Goal: Task Accomplishment & Management: Manage account settings

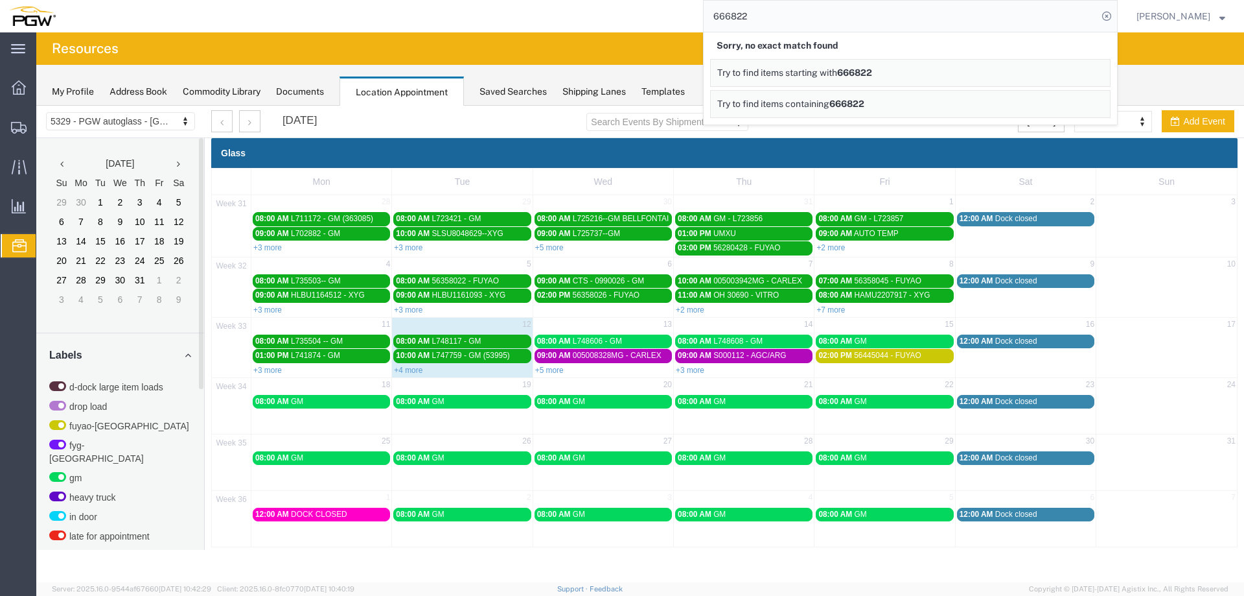
click at [778, 17] on input "666822" at bounding box center [901, 16] width 394 height 31
paste input "968"
type input "666968"
click at [1109, 17] on icon at bounding box center [1107, 16] width 18 height 18
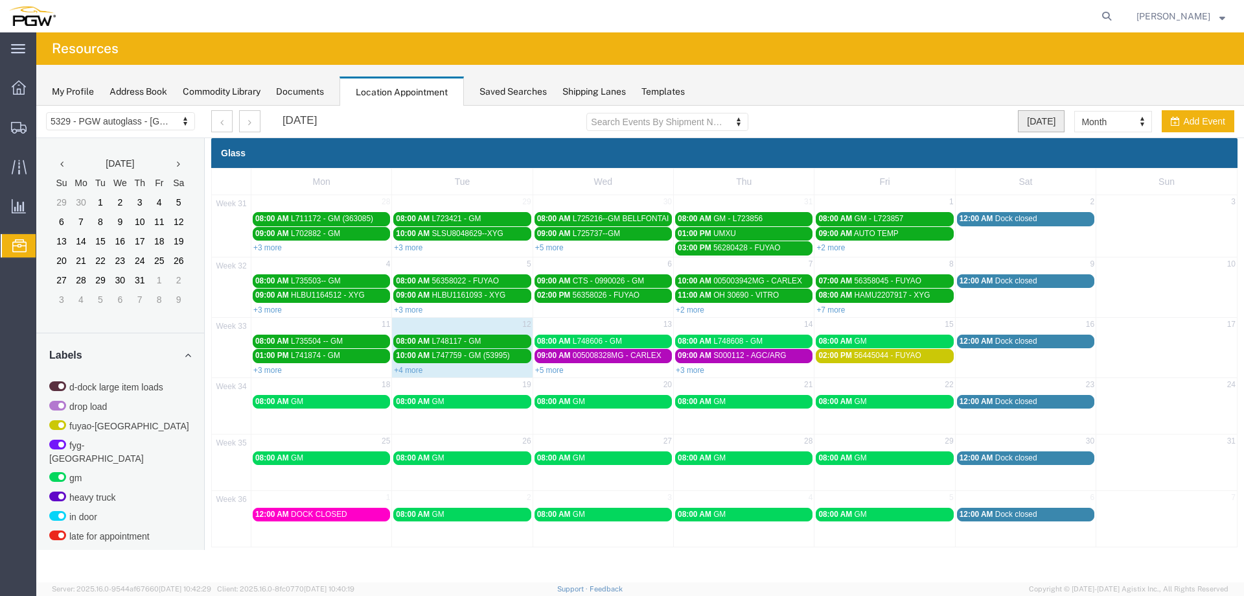
click at [1035, 121] on button "[DATE]" at bounding box center [1041, 121] width 47 height 22
select select "agendaDay"
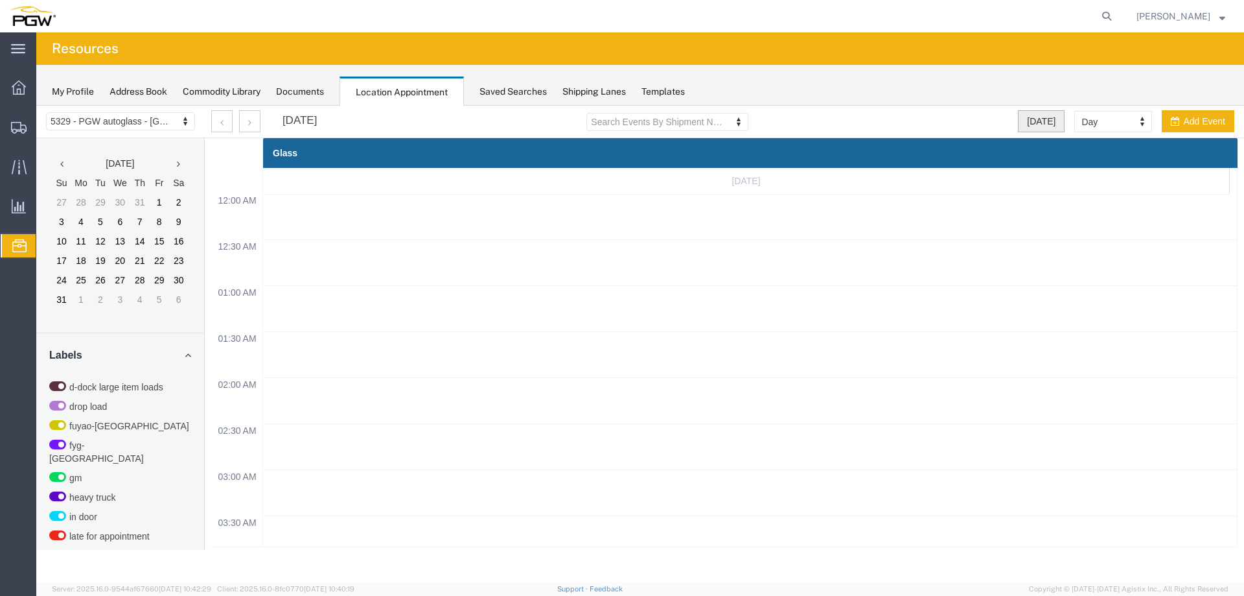
scroll to position [553, 0]
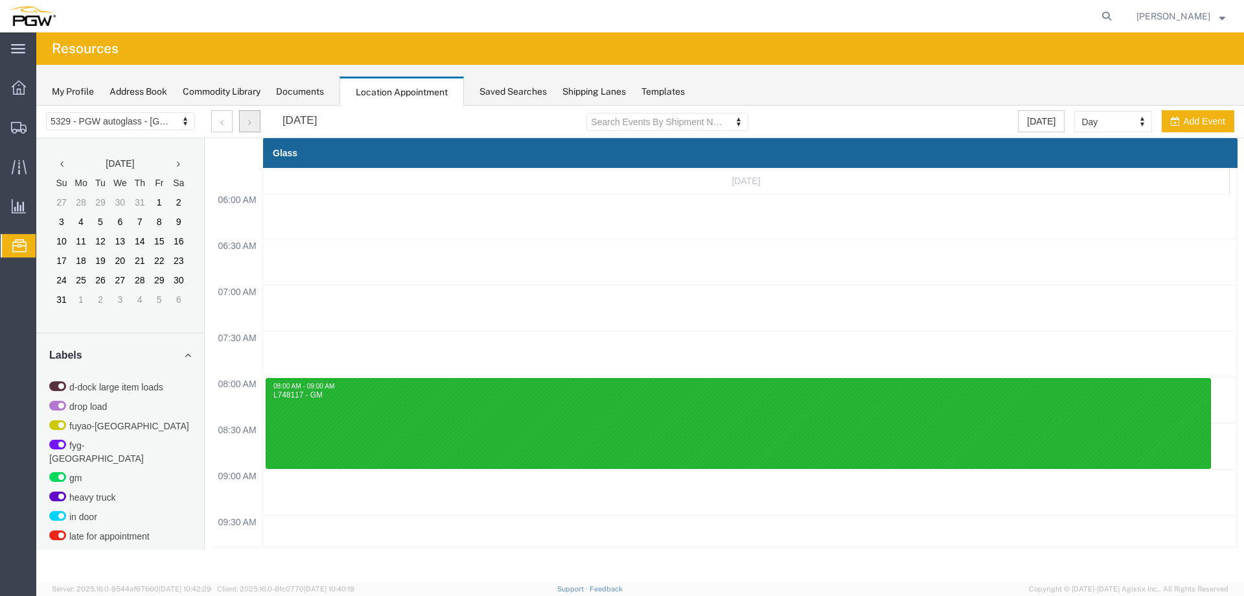
click at [256, 122] on button "button" at bounding box center [249, 121] width 21 height 22
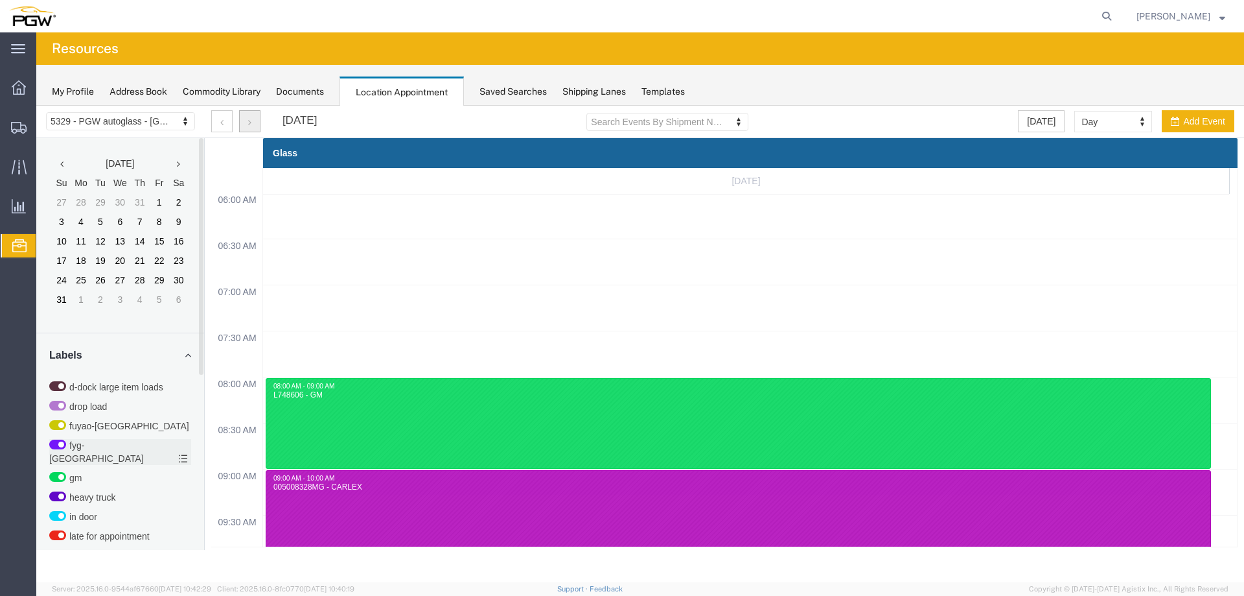
scroll to position [357, 0]
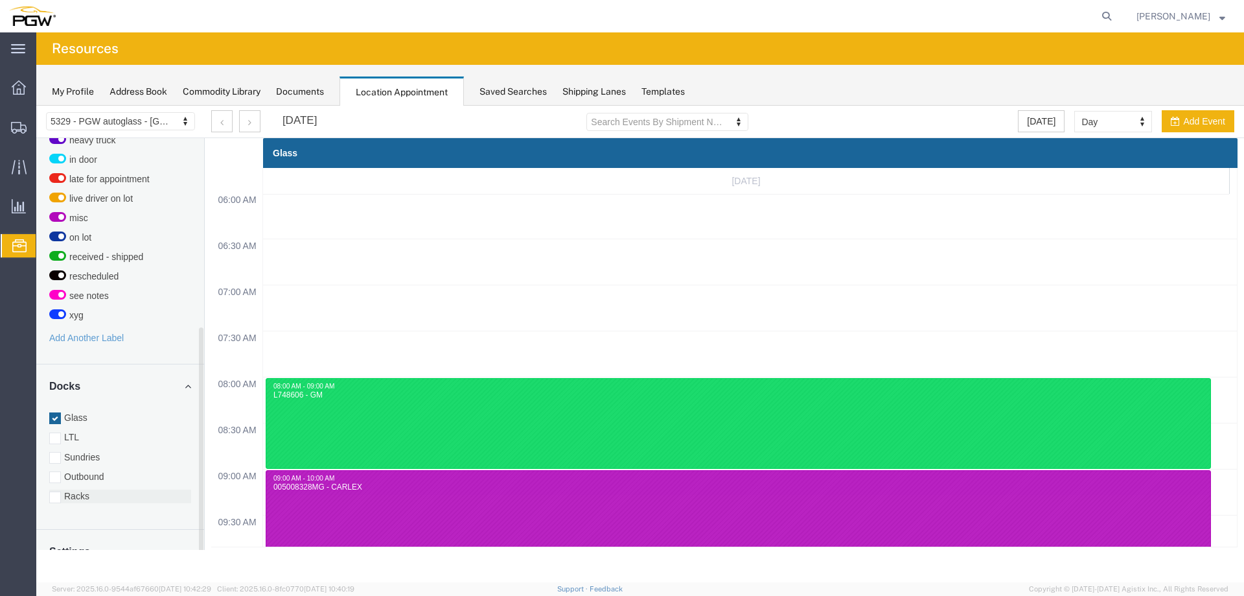
click at [91, 489] on label "Racks" at bounding box center [120, 495] width 142 height 13
click at [36, 106] on input "Racks" at bounding box center [36, 106] width 0 height 0
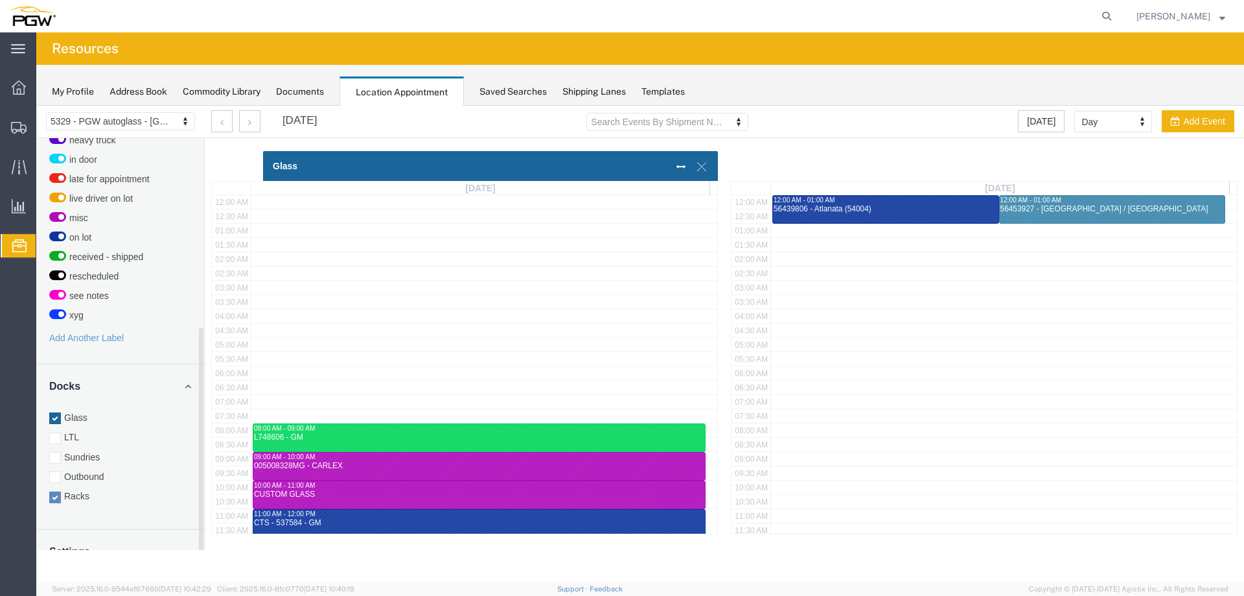
scroll to position [319, 0]
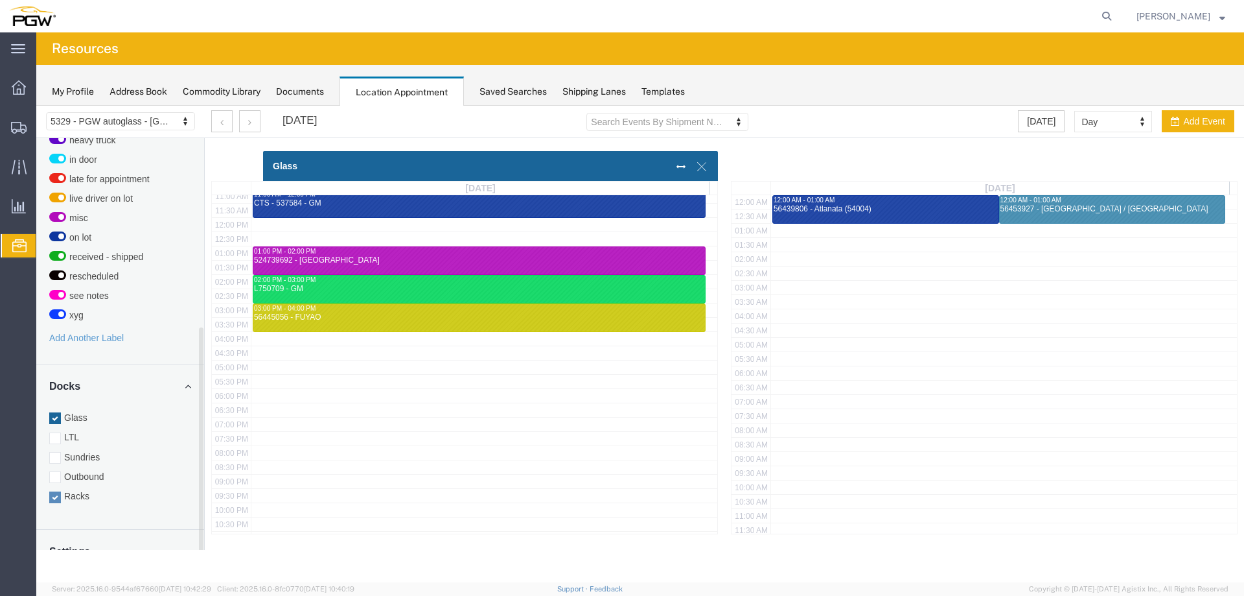
click at [88, 411] on label "Glass" at bounding box center [120, 417] width 142 height 13
click at [36, 106] on input "Glass" at bounding box center [36, 106] width 0 height 0
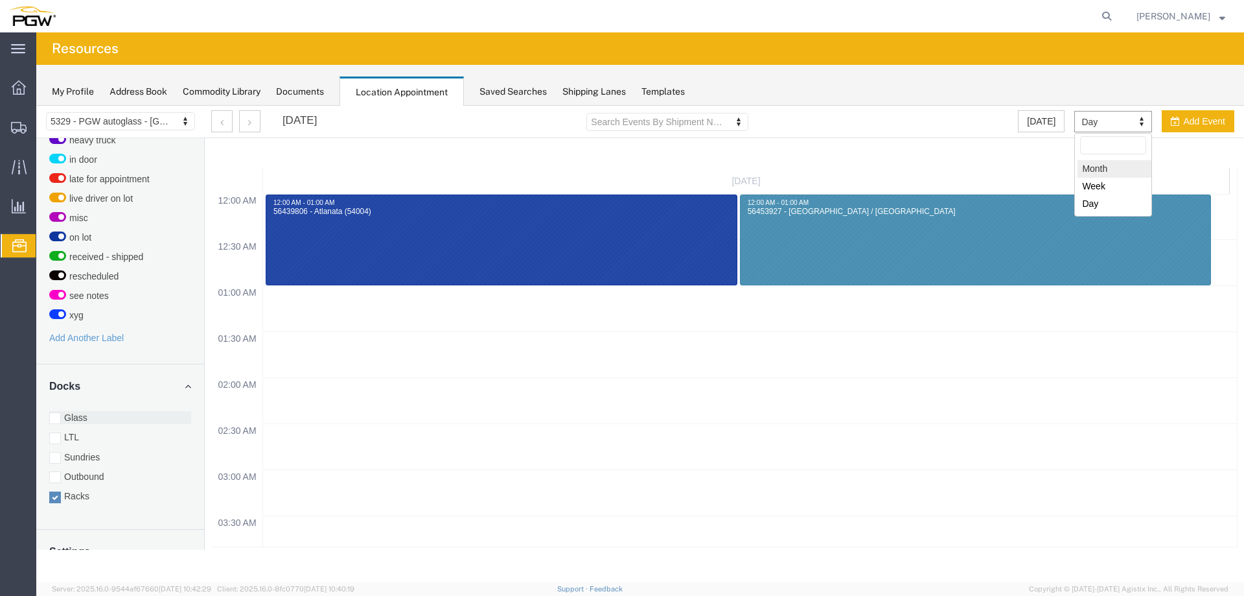
select select "month"
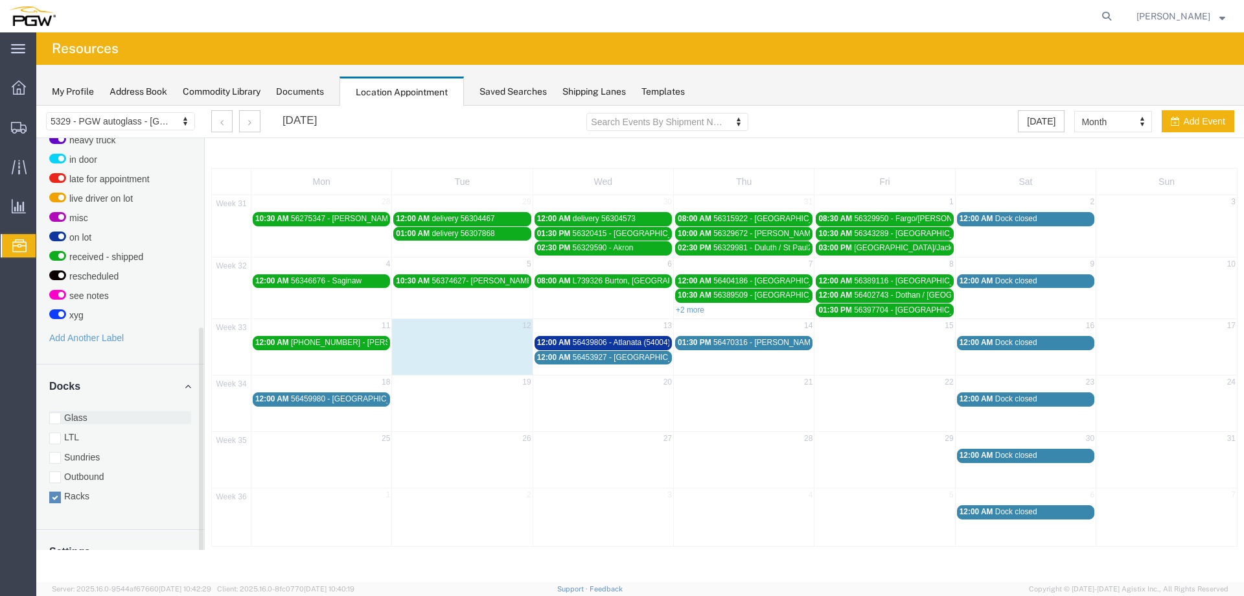
click at [86, 411] on label "Glass" at bounding box center [120, 417] width 142 height 13
click at [36, 106] on input "Glass" at bounding box center [36, 106] width 0 height 0
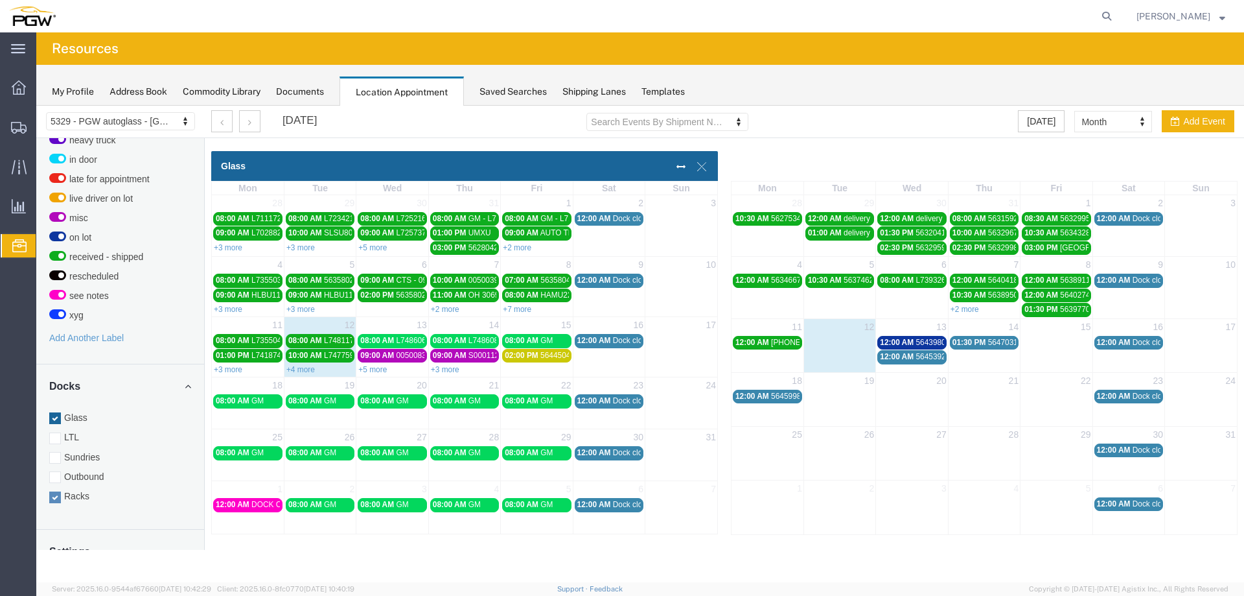
click at [375, 369] on link "+5 more" at bounding box center [372, 369] width 29 height 9
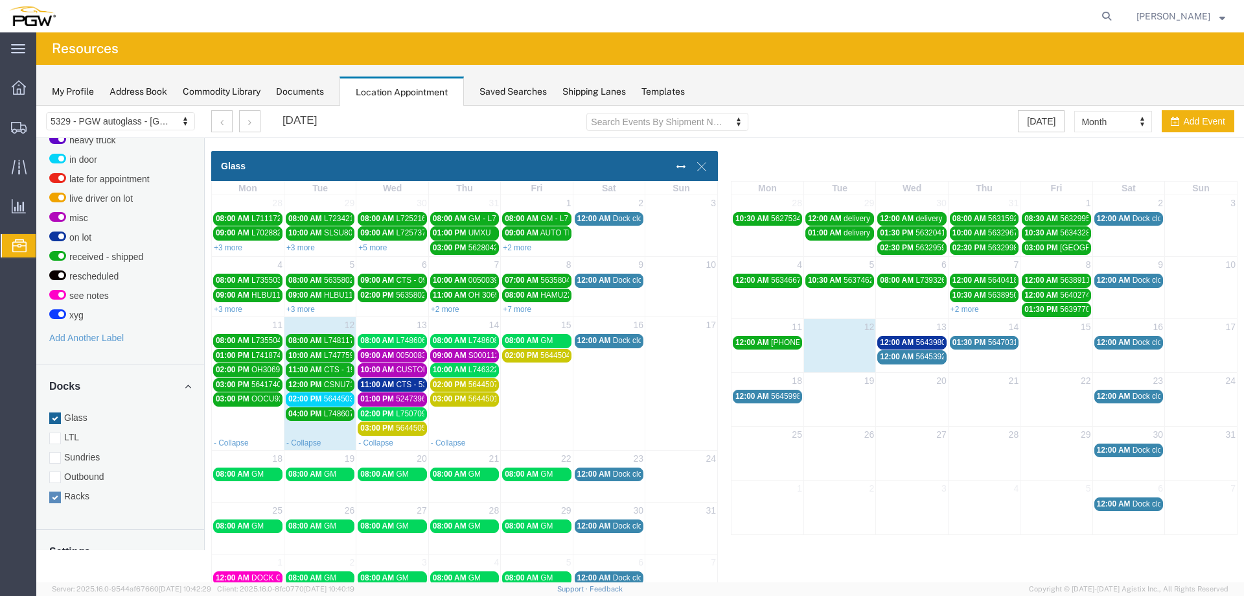
click at [341, 399] on span "56445030 - FUYAO" at bounding box center [357, 398] width 67 height 9
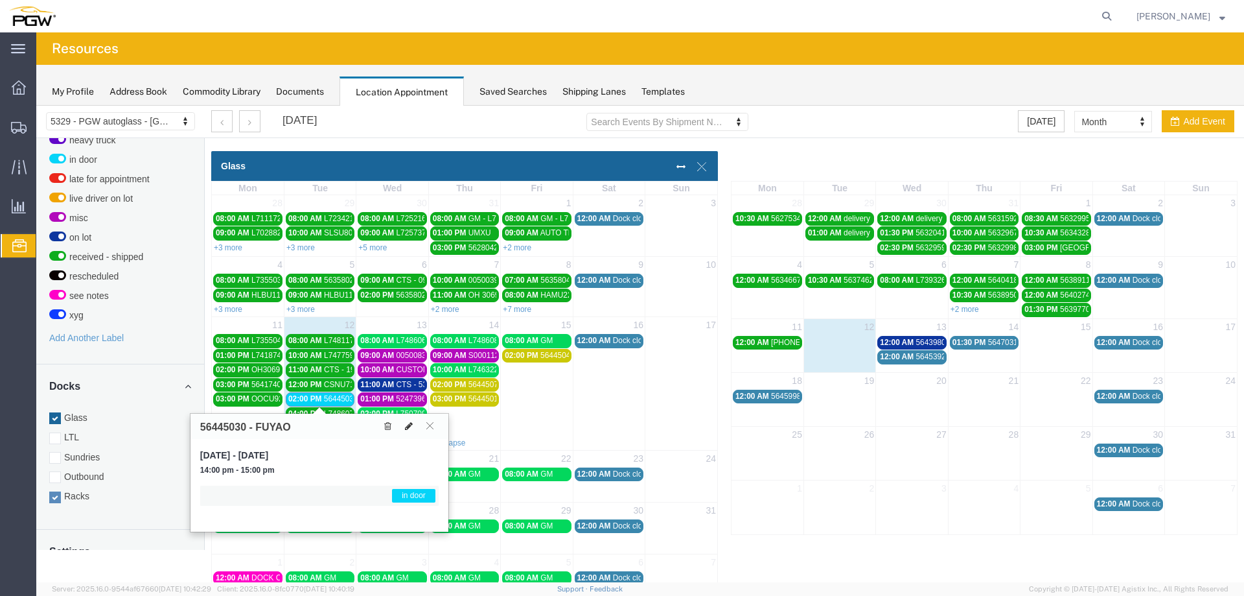
click at [407, 423] on icon at bounding box center [409, 425] width 8 height 9
select select "1"
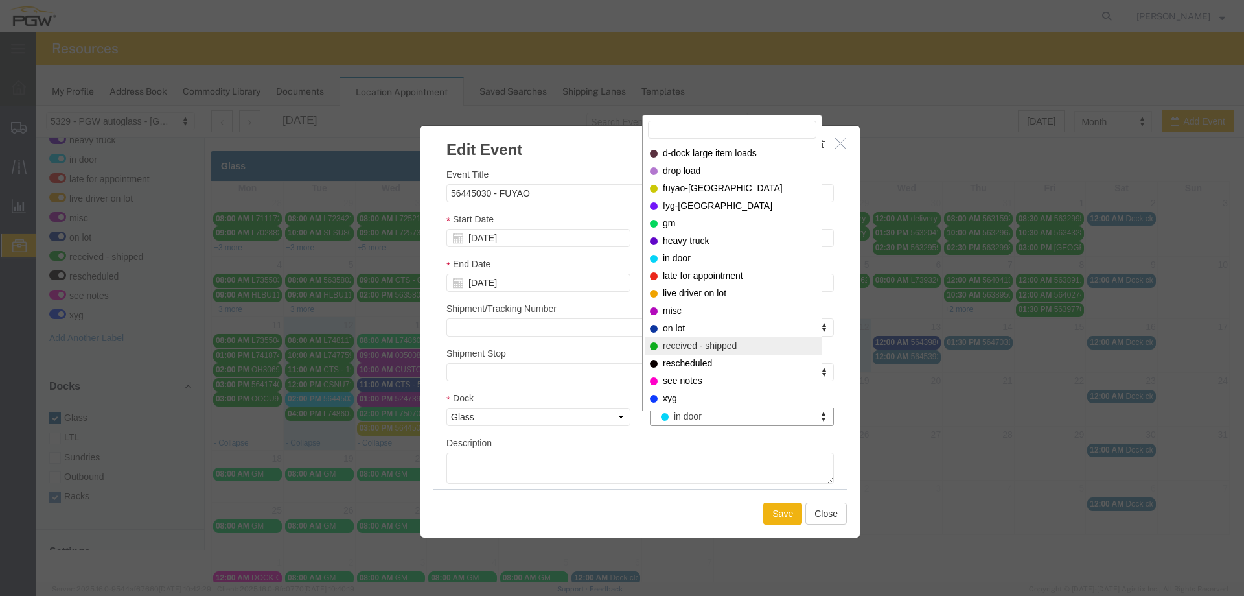
select select "200"
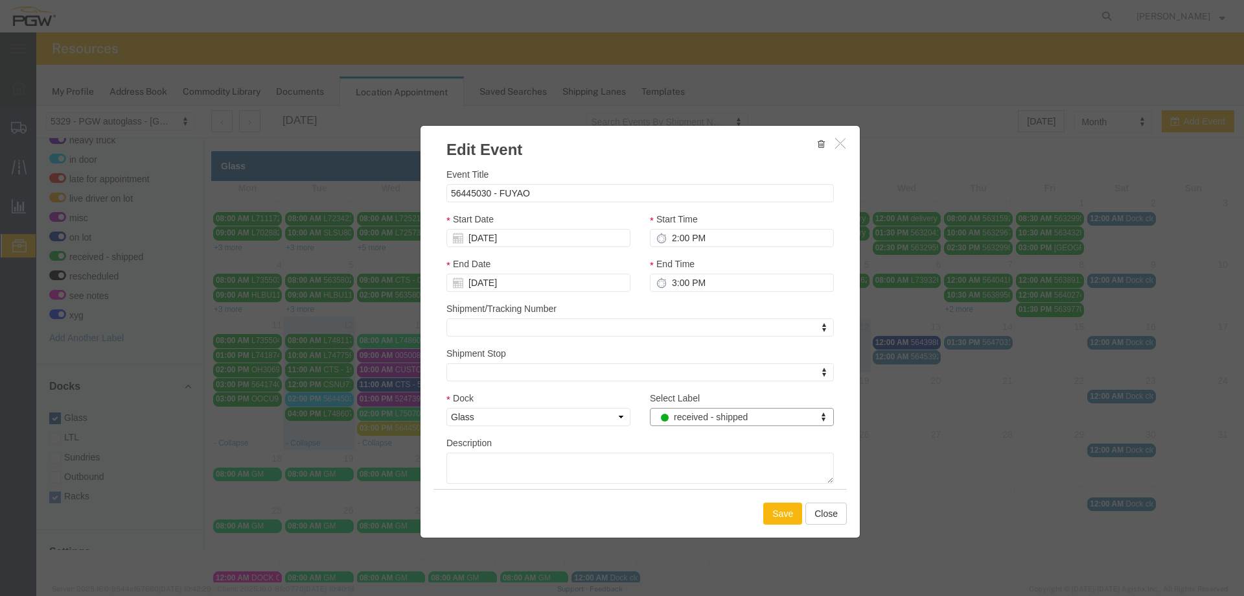
click at [766, 513] on button "Save" at bounding box center [782, 513] width 39 height 22
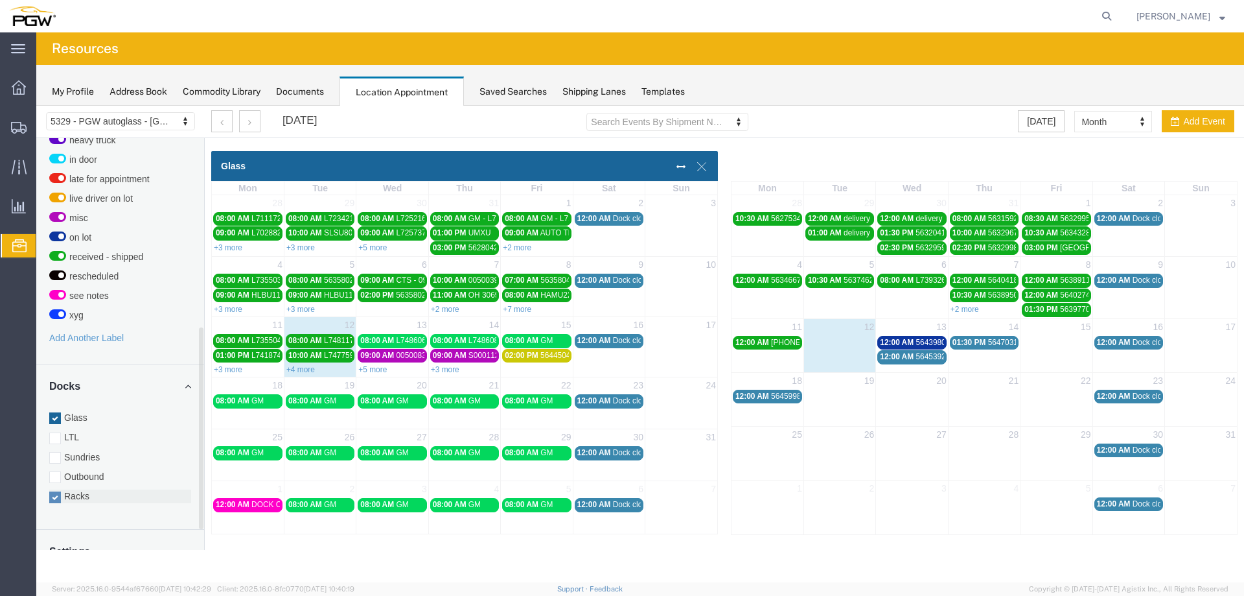
click at [86, 490] on label "Racks" at bounding box center [120, 495] width 142 height 13
click at [36, 106] on input "Racks" at bounding box center [36, 106] width 0 height 0
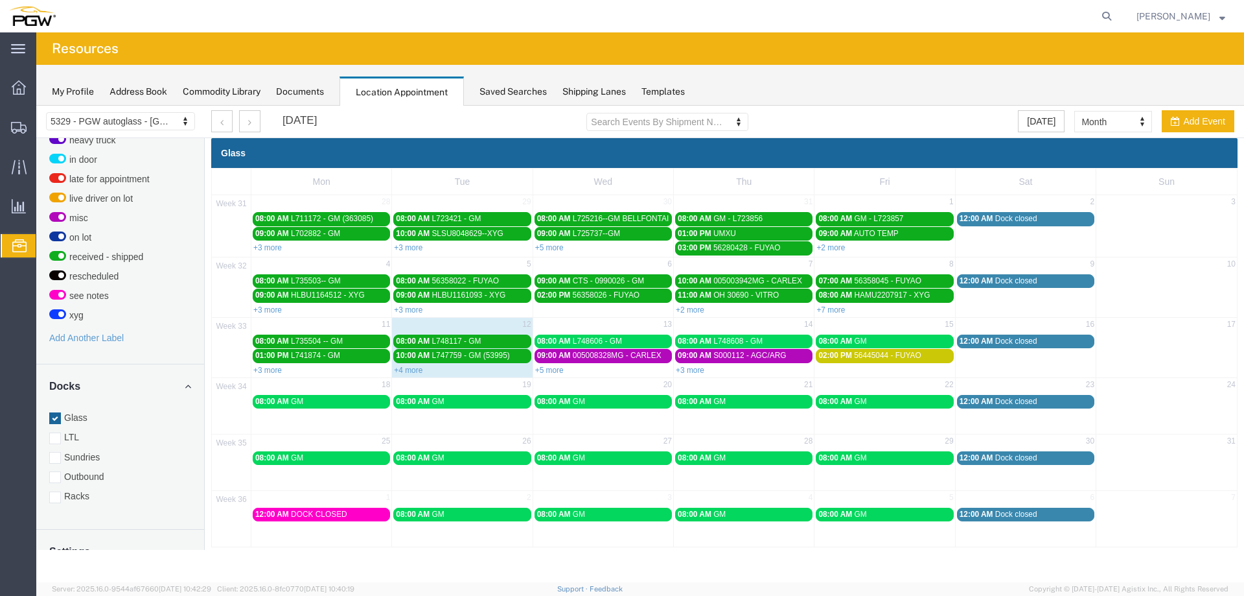
click at [1104, 17] on agx-global-search at bounding box center [910, 16] width 415 height 32
click at [1111, 17] on icon at bounding box center [1107, 16] width 18 height 18
paste input "666968"
type input "666968"
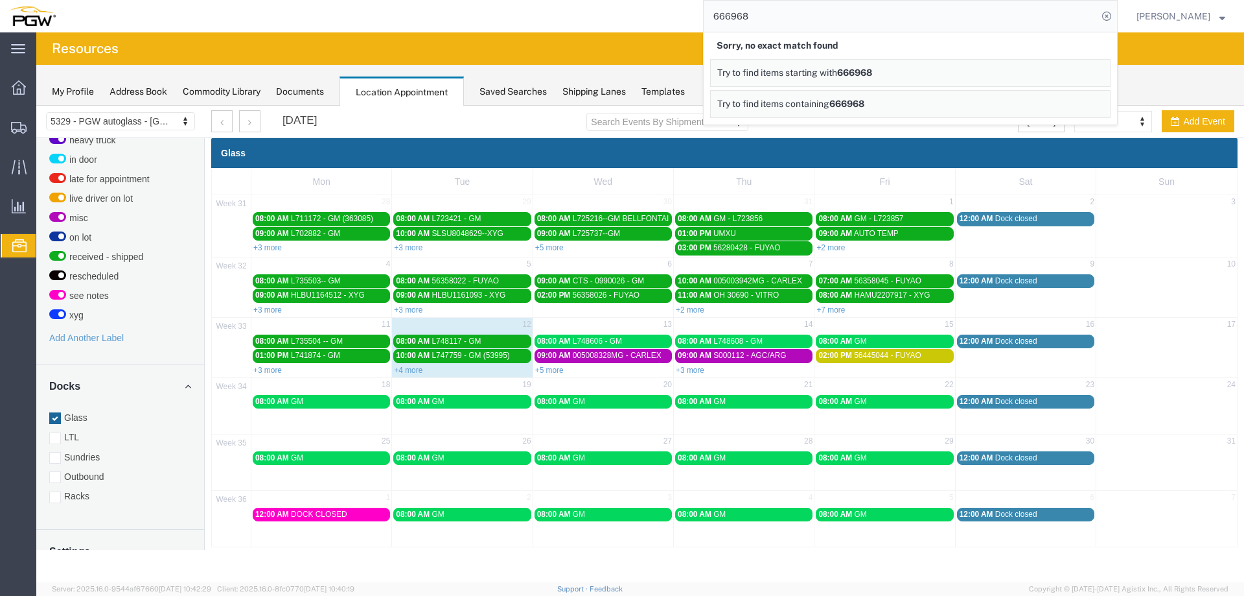
click at [1111, 17] on icon at bounding box center [1107, 16] width 18 height 18
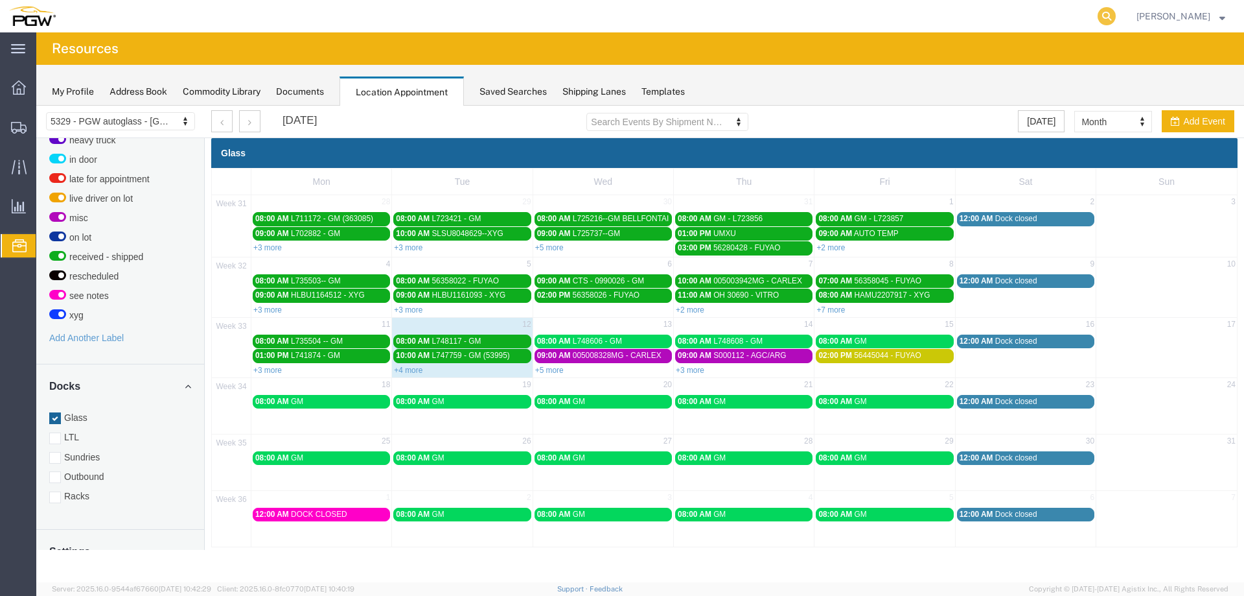
click at [1116, 16] on icon at bounding box center [1107, 16] width 18 height 18
paste input "666521"
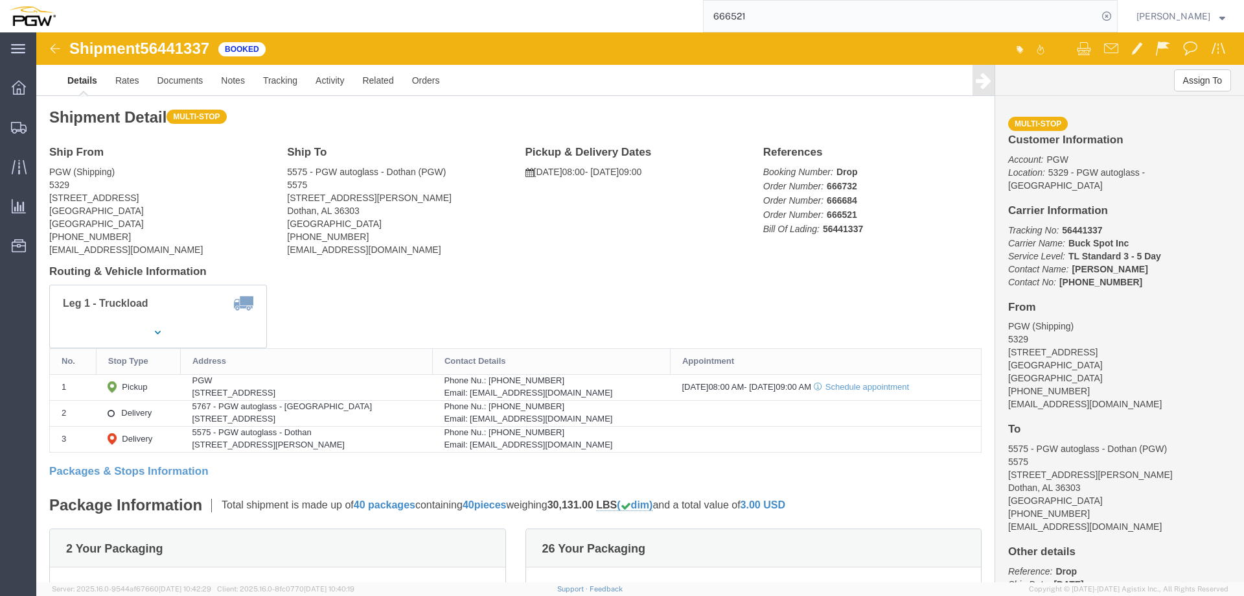
click at [838, 12] on input "666521" at bounding box center [901, 16] width 394 height 31
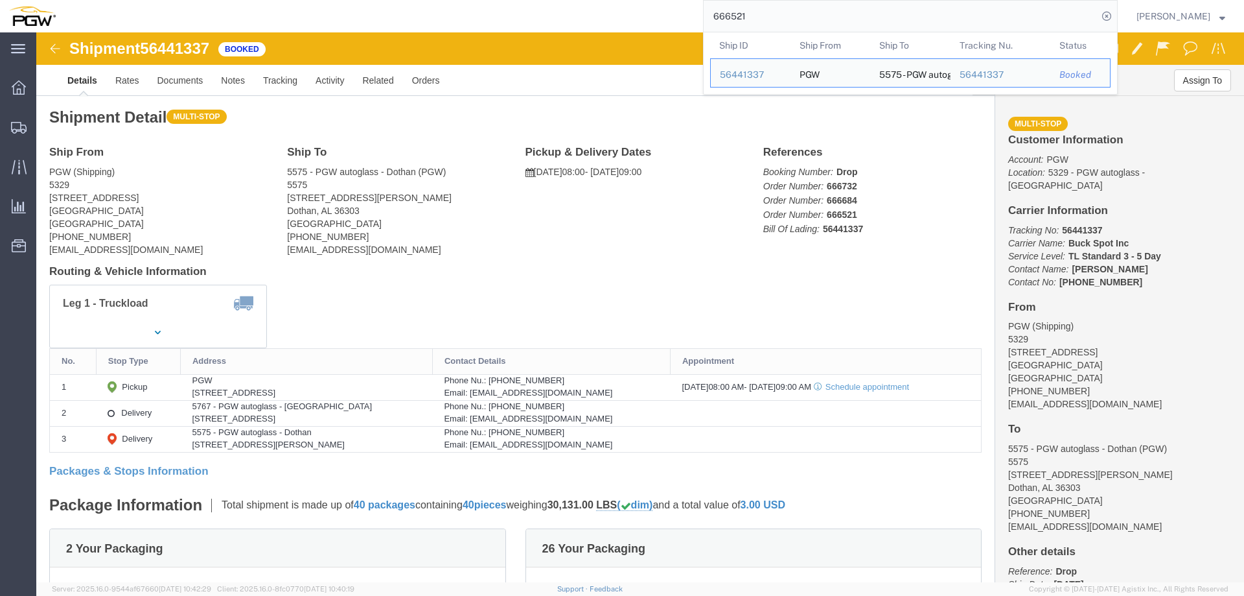
click at [838, 12] on input "666521" at bounding box center [901, 16] width 394 height 31
paste input "673"
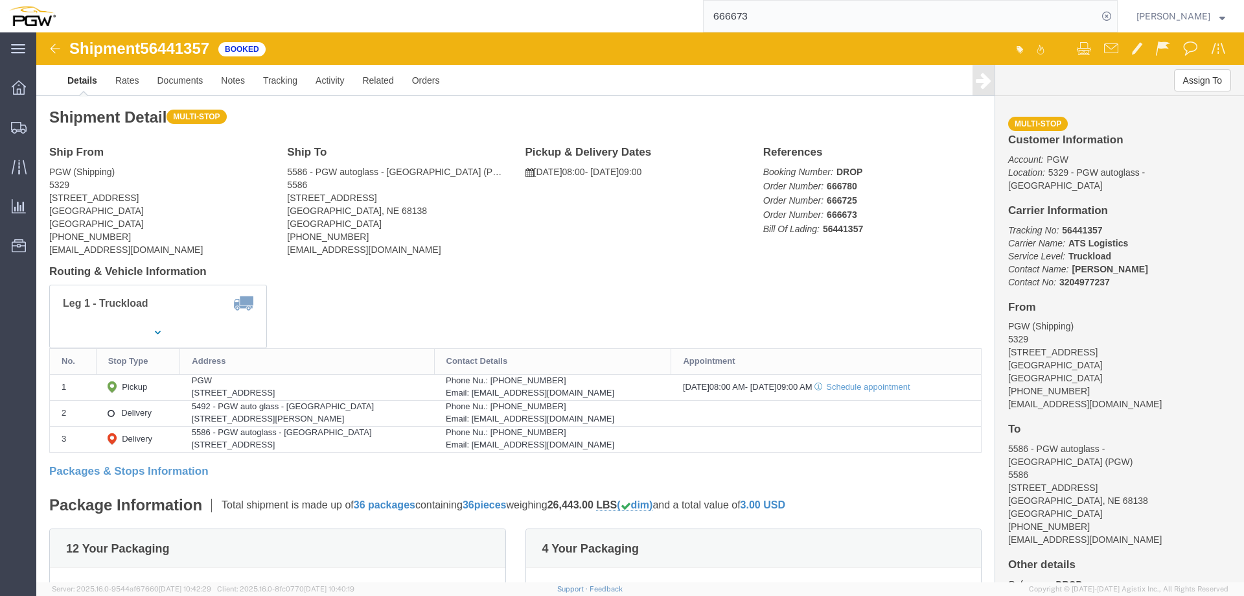
click at [949, 19] on input "666673" at bounding box center [901, 16] width 394 height 31
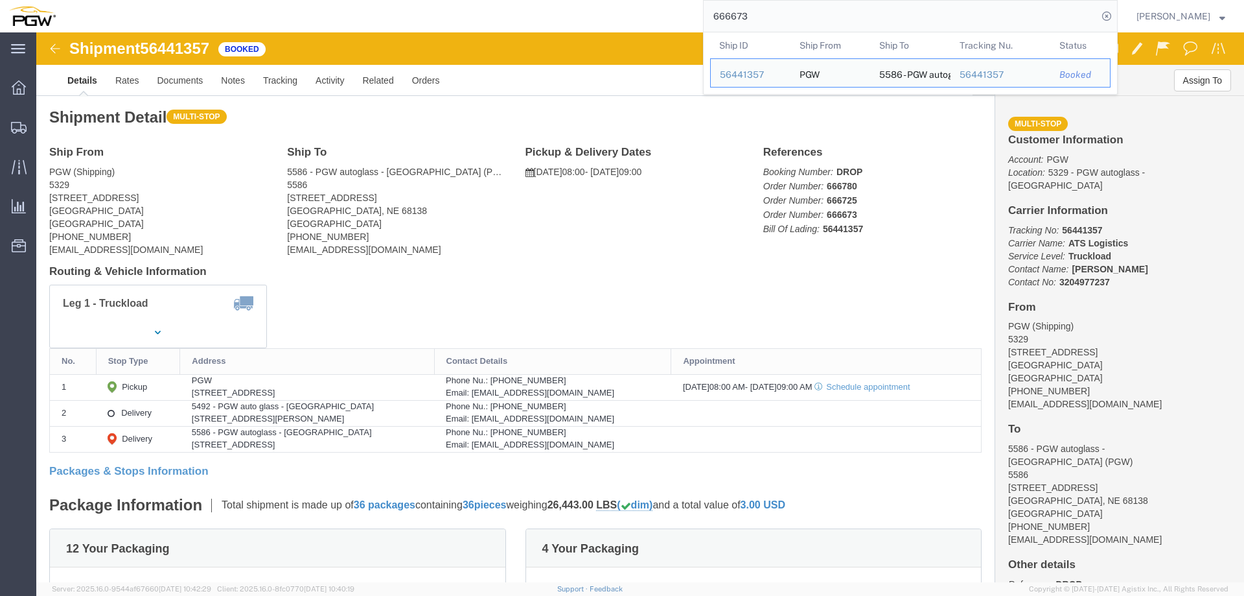
click at [949, 19] on input "666673" at bounding box center [901, 16] width 394 height 31
paste input "134"
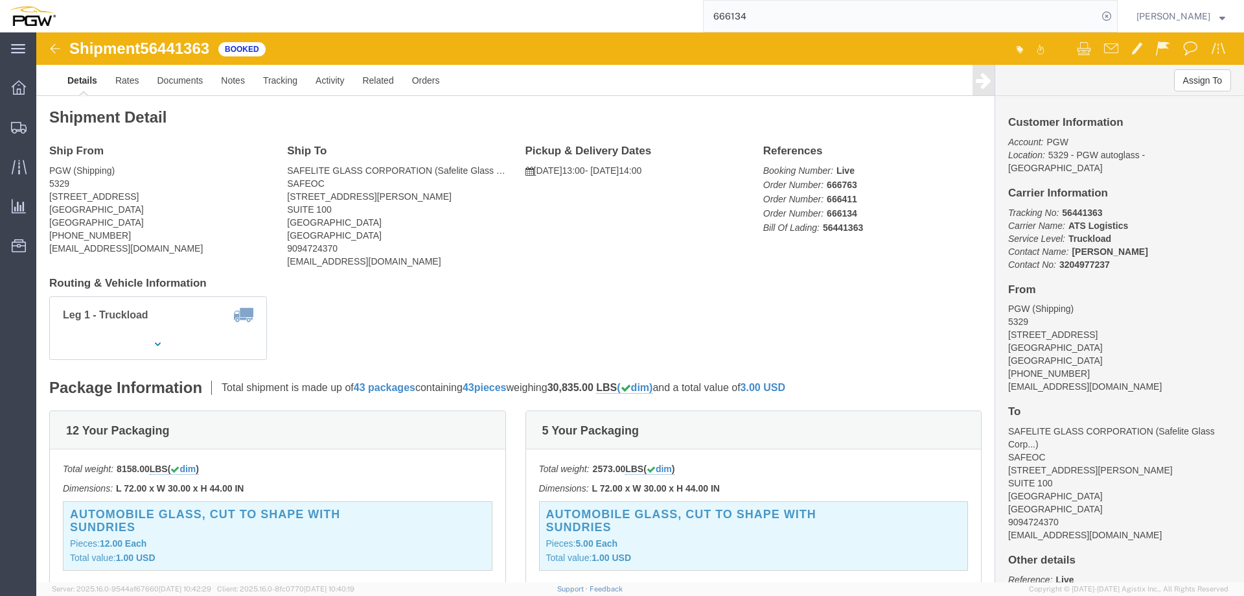
click at [811, 8] on input "666134" at bounding box center [901, 16] width 394 height 31
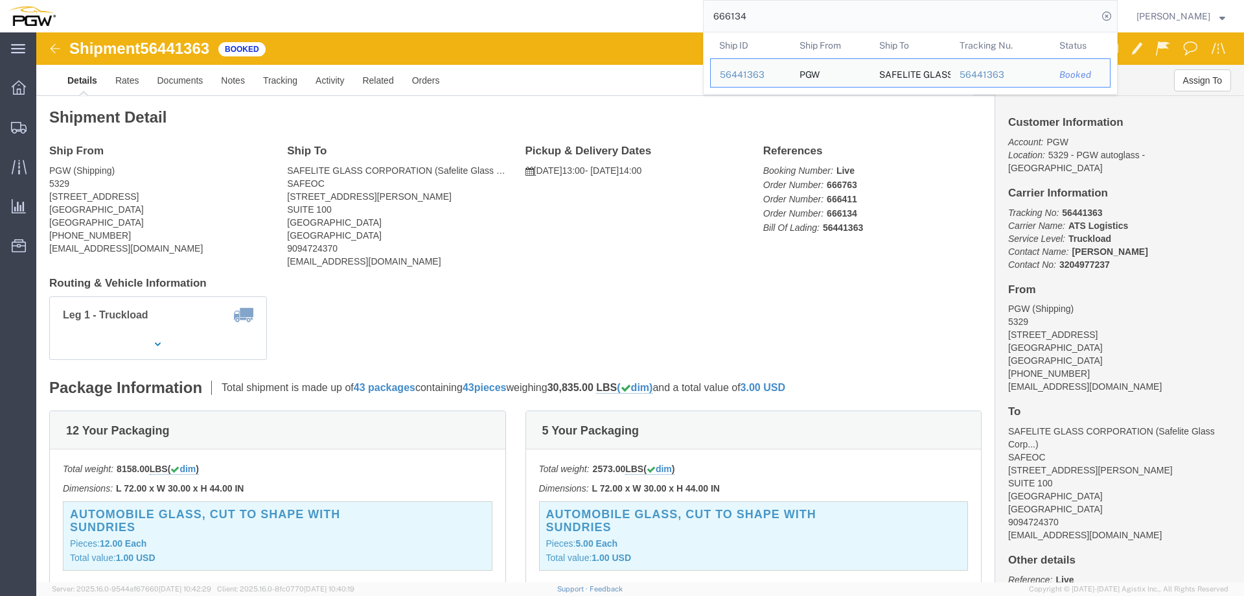
paste input "860"
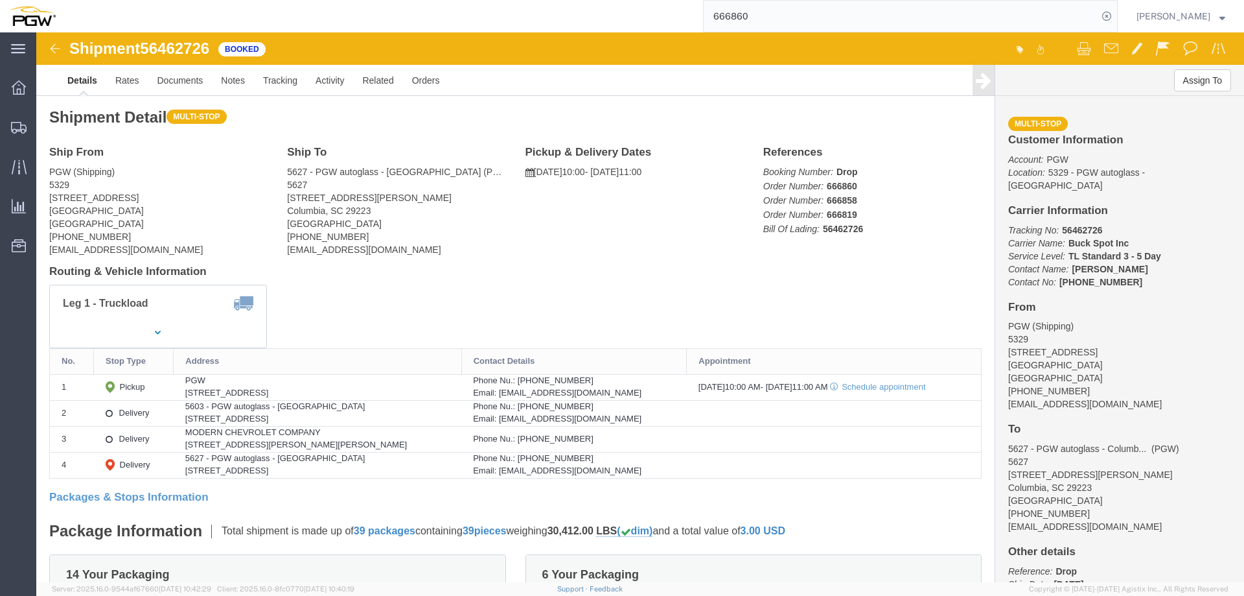
click at [913, 17] on input "666860" at bounding box center [901, 16] width 394 height 31
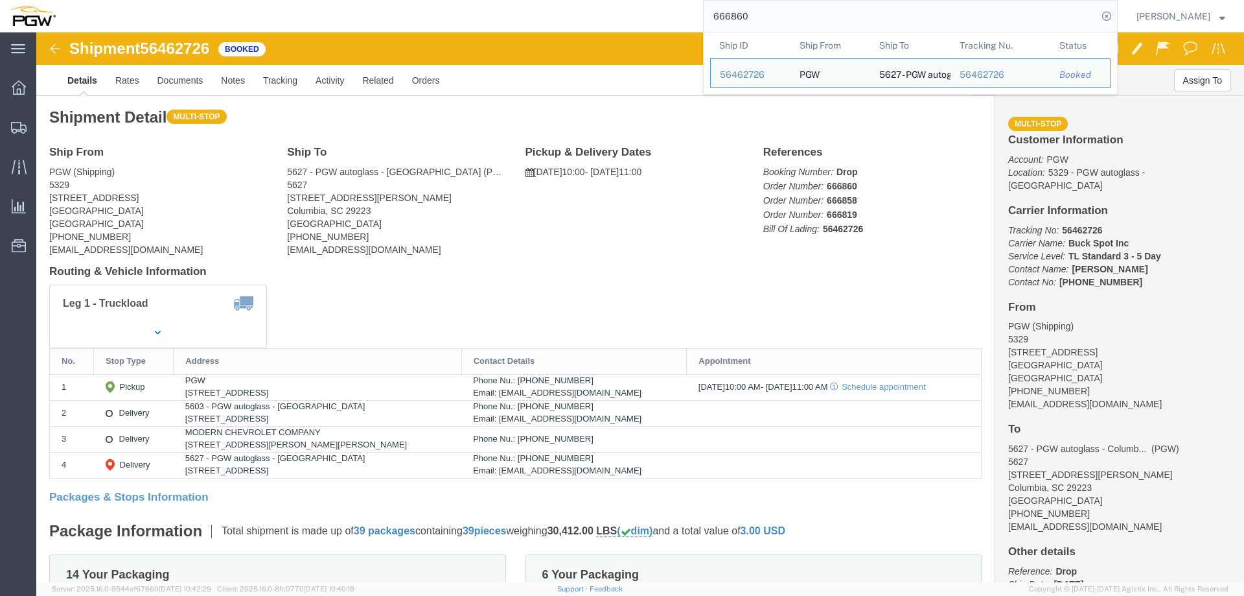
paste input "686"
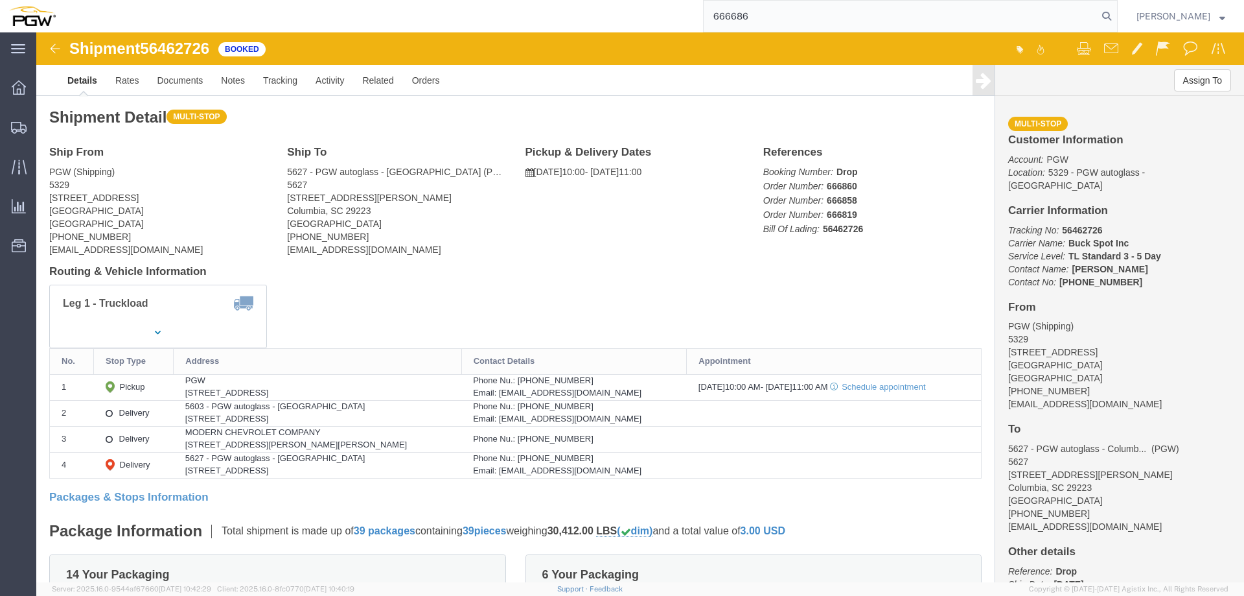
type input "666686"
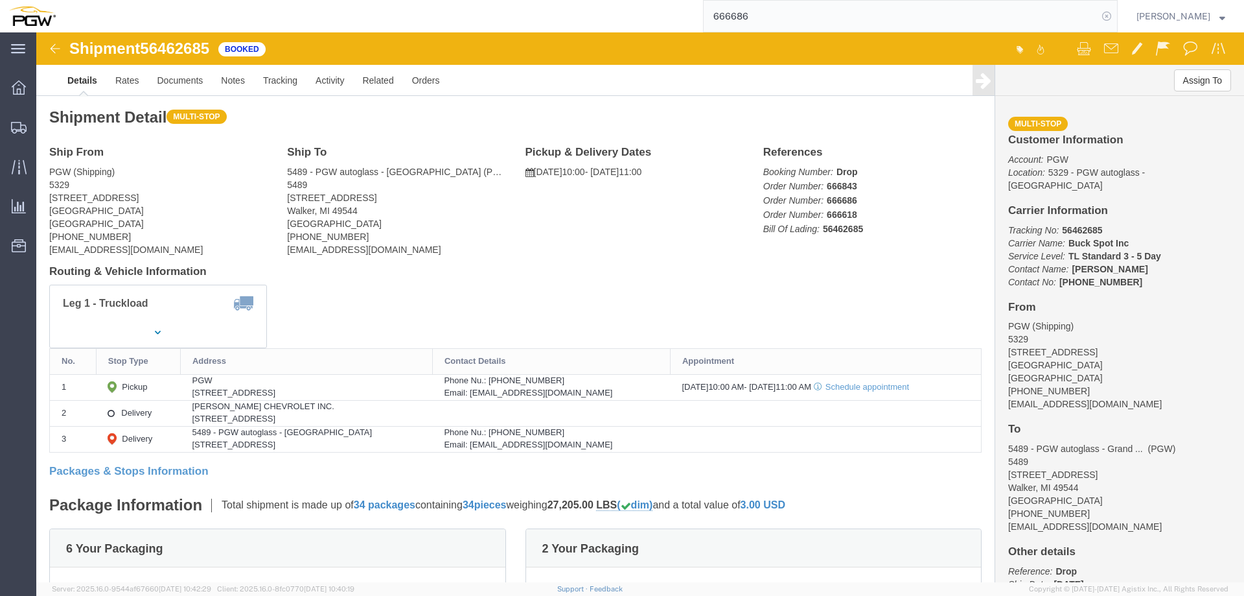
click at [1116, 19] on icon at bounding box center [1107, 16] width 18 height 18
click at [0, 0] on span "Location Appointment" at bounding box center [0, 0] width 0 height 0
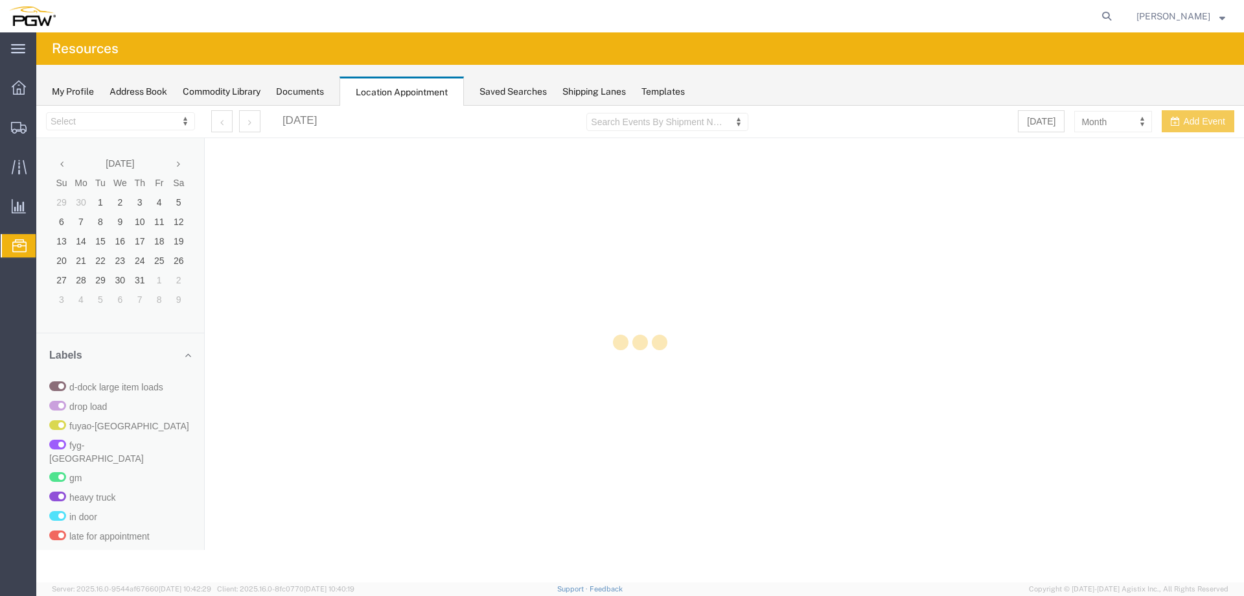
select select "28253"
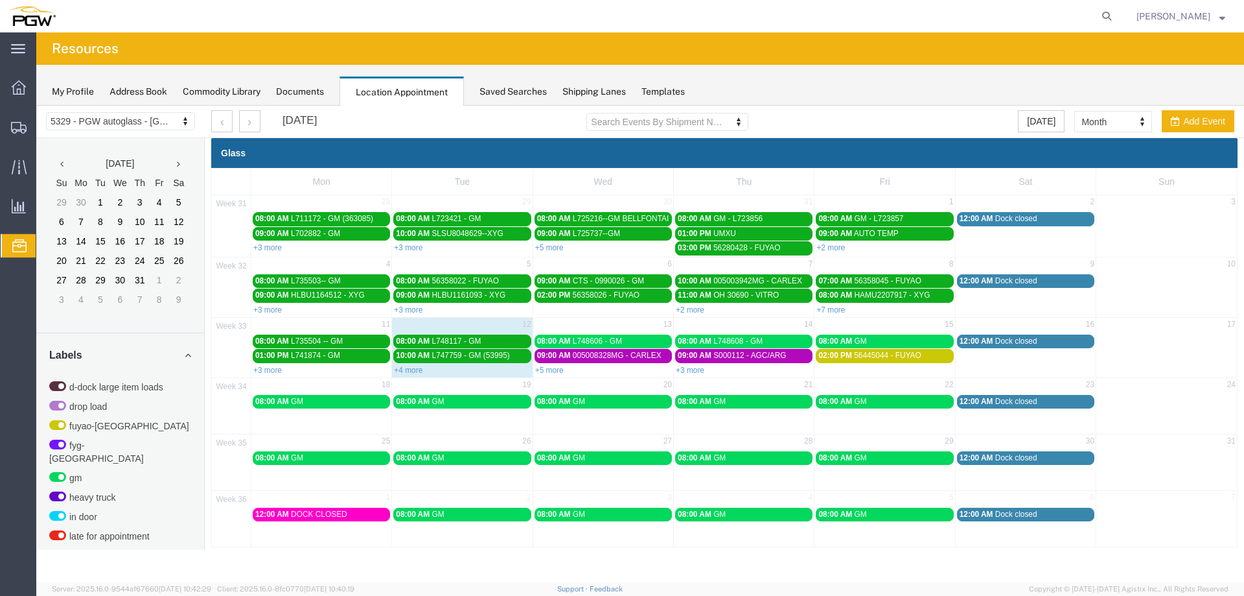
click at [350, 403] on div "08:00 AM GM" at bounding box center [321, 402] width 132 height 10
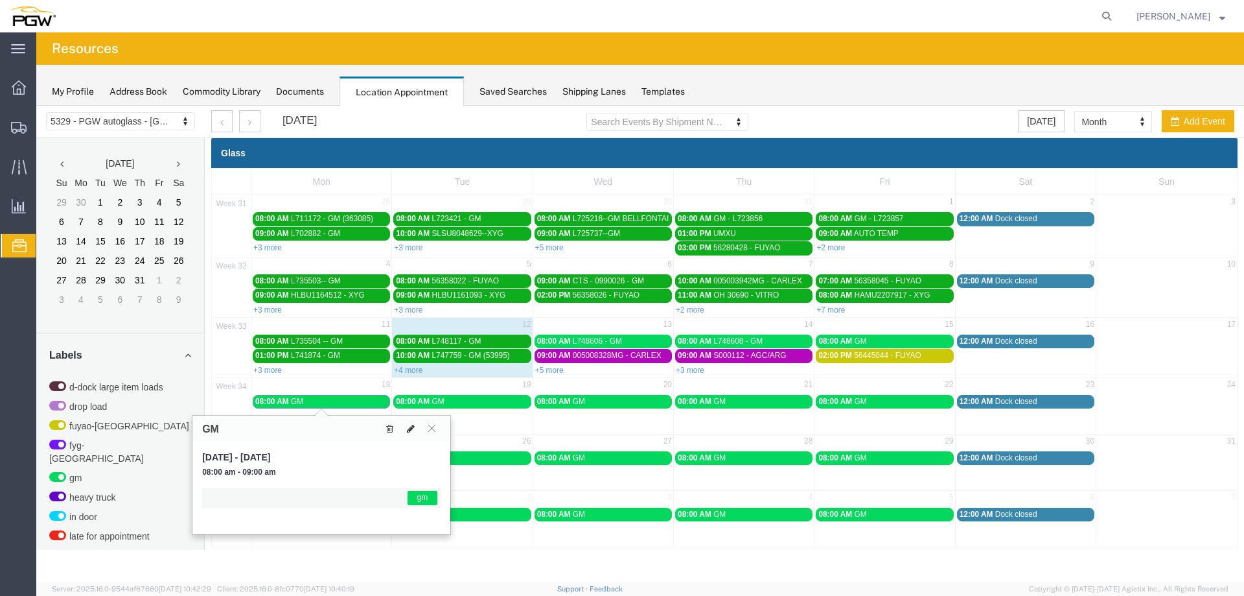
click at [412, 428] on icon at bounding box center [411, 428] width 8 height 9
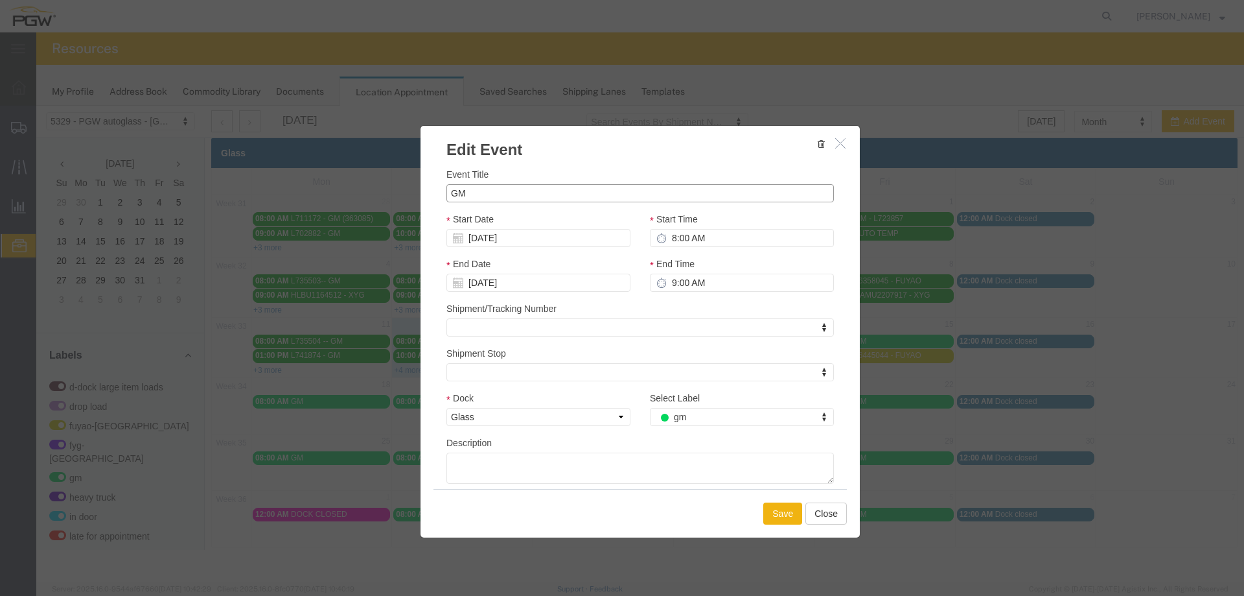
click at [453, 195] on input "GM" at bounding box center [639, 193] width 387 height 18
paste input "L753153"
type input "L753153 - GM"
click at [791, 518] on button "Save" at bounding box center [782, 513] width 39 height 22
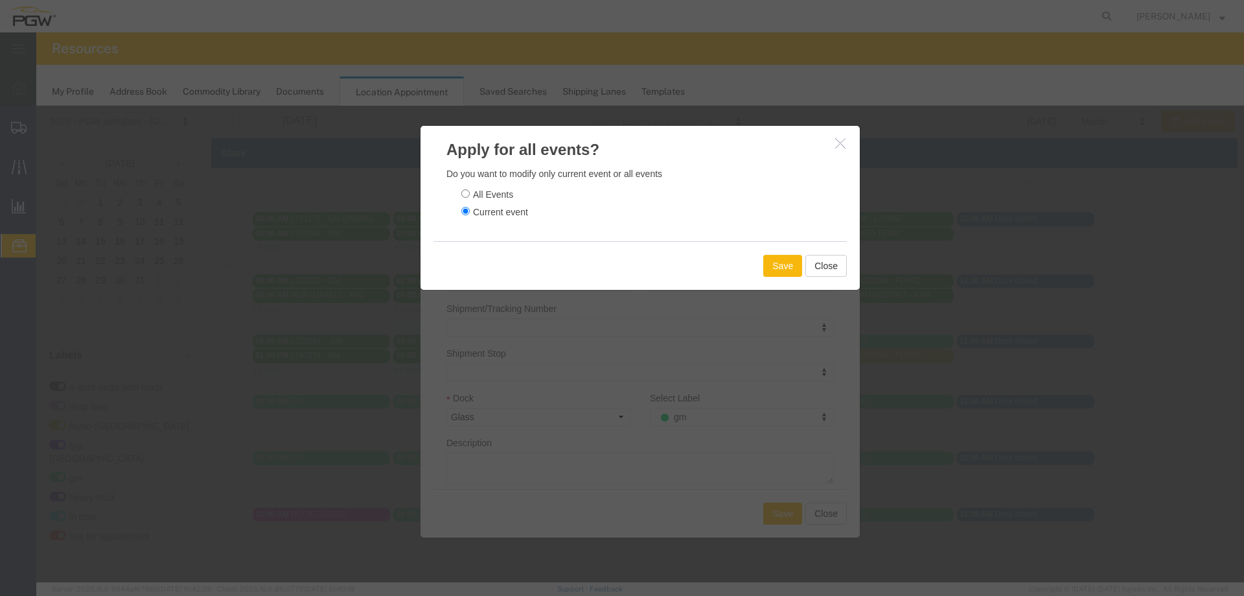
click at [767, 275] on button "Save" at bounding box center [782, 266] width 39 height 22
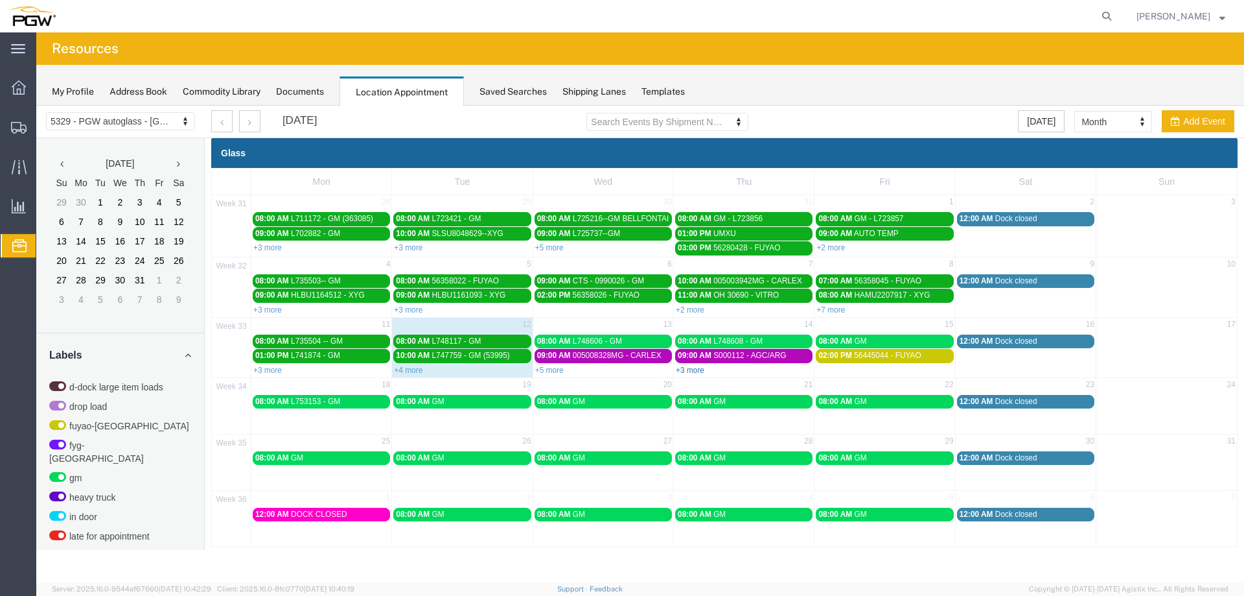
click at [692, 367] on link "+3 more" at bounding box center [690, 369] width 29 height 9
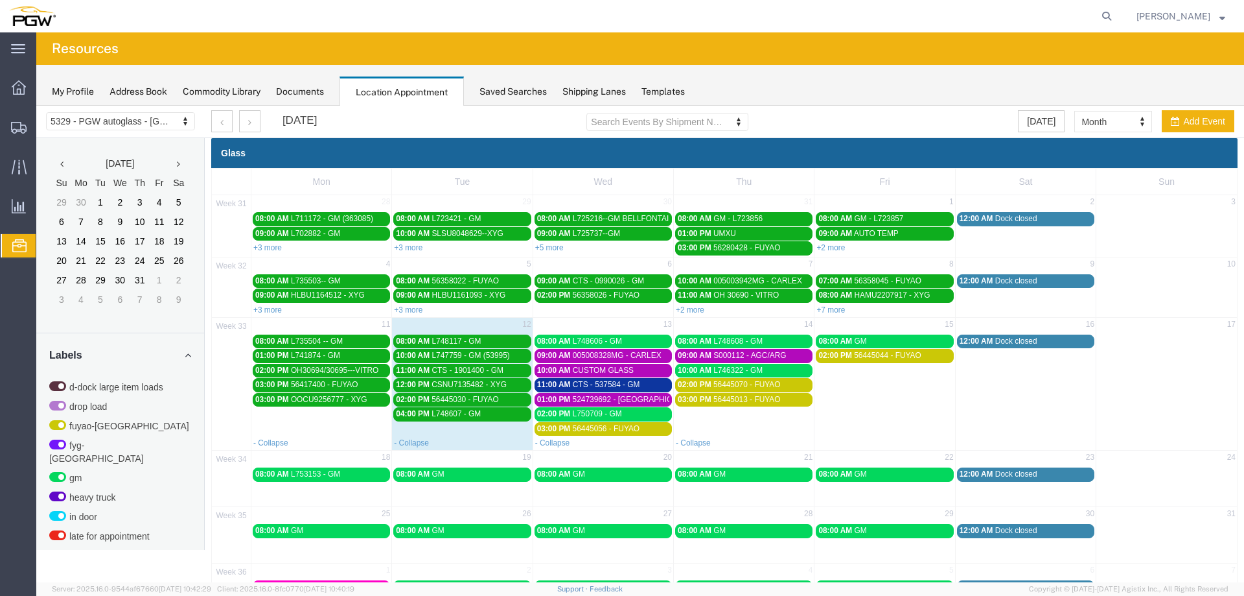
click at [639, 373] on div "10:00 AM CUSTOM GLASS" at bounding box center [603, 370] width 132 height 10
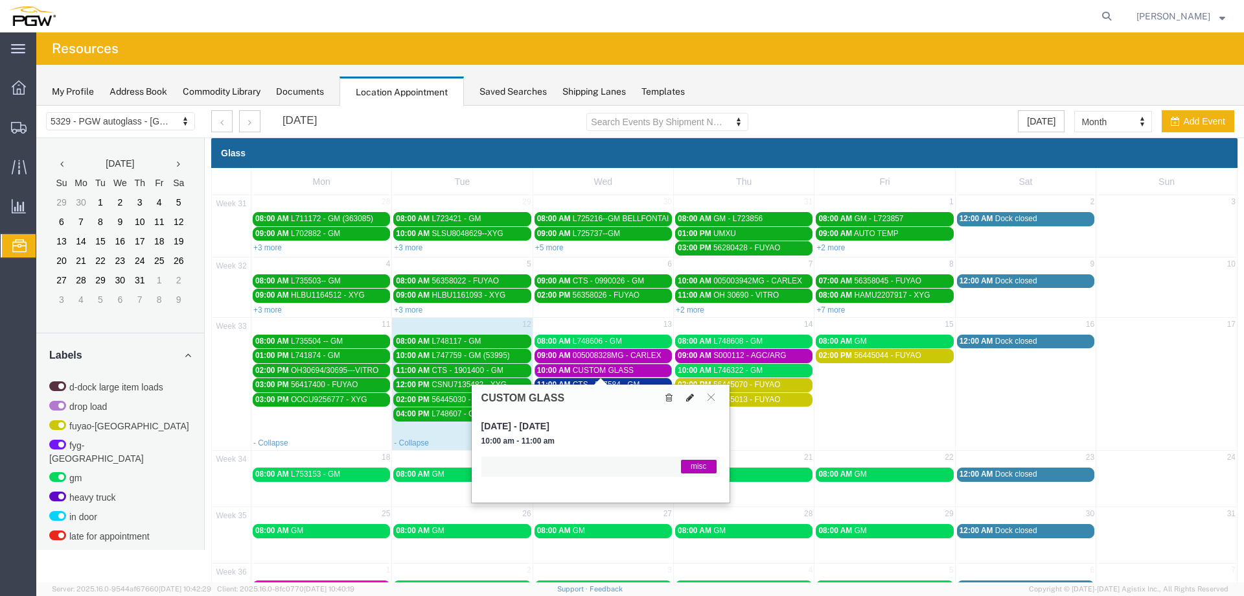
click at [694, 402] on button at bounding box center [690, 397] width 18 height 14
select select "1"
select select "12922"
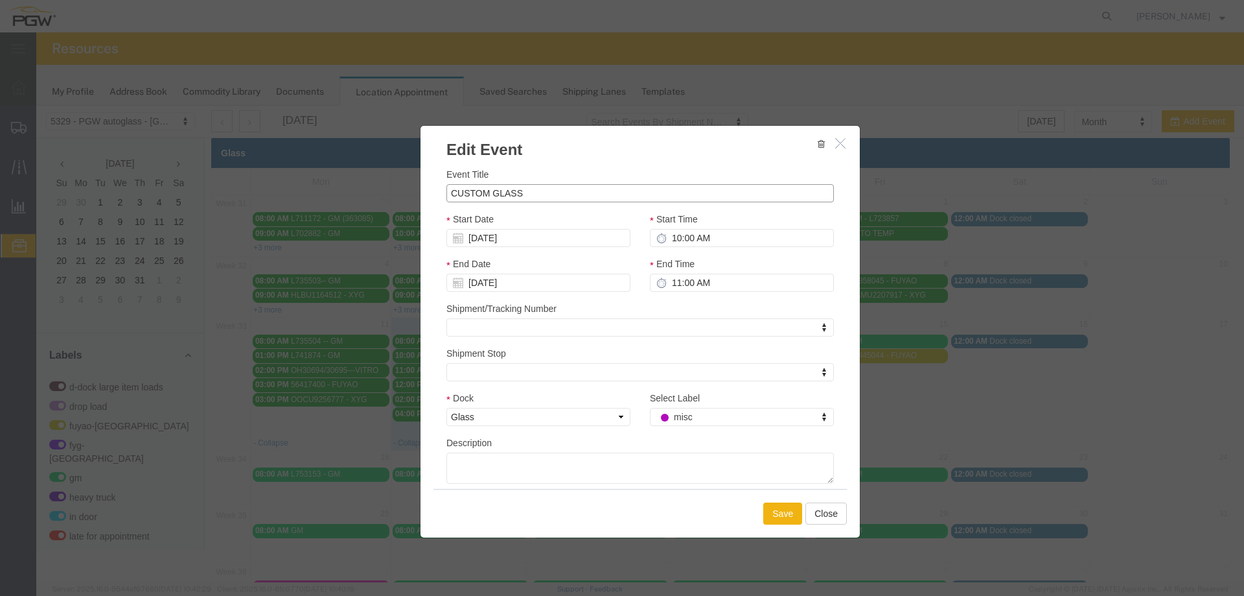
click at [583, 196] on input "CUSTOM GLASS" at bounding box center [639, 193] width 387 height 18
type input "CUSTOM GLASS (54017)"
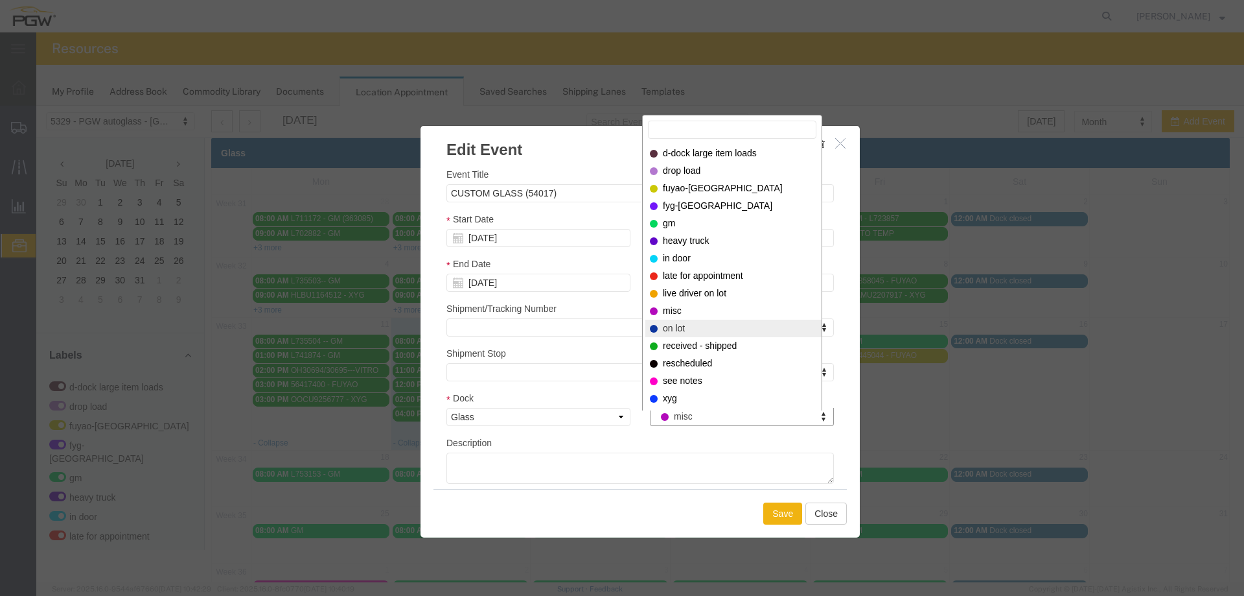
select select "300"
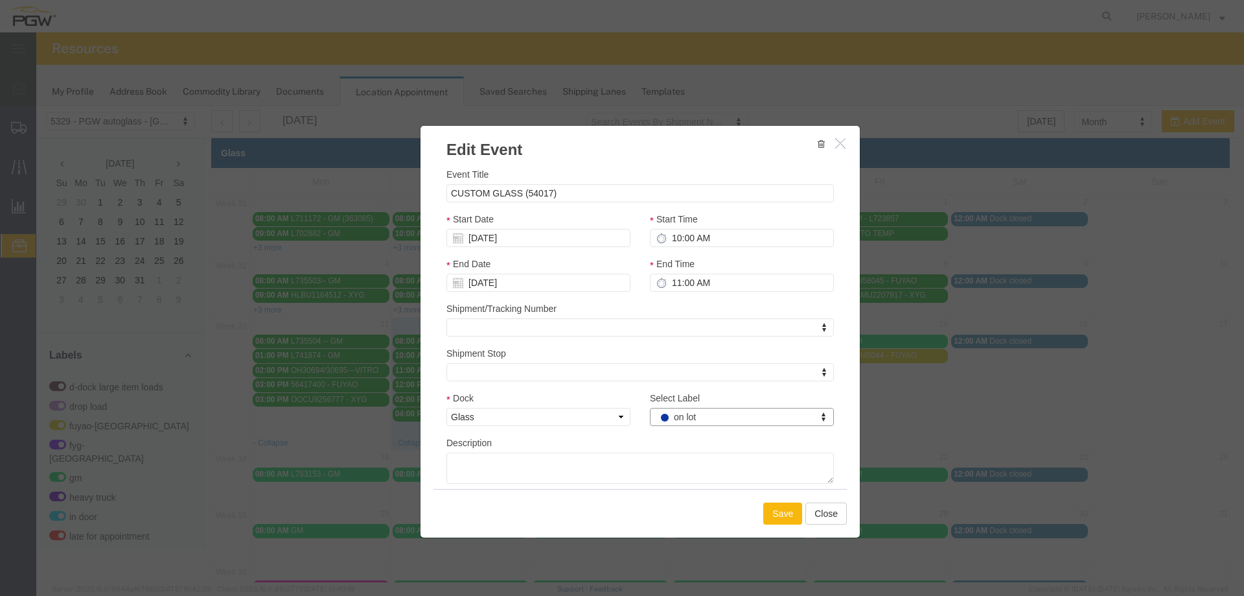
click at [771, 508] on button "Save" at bounding box center [782, 513] width 39 height 22
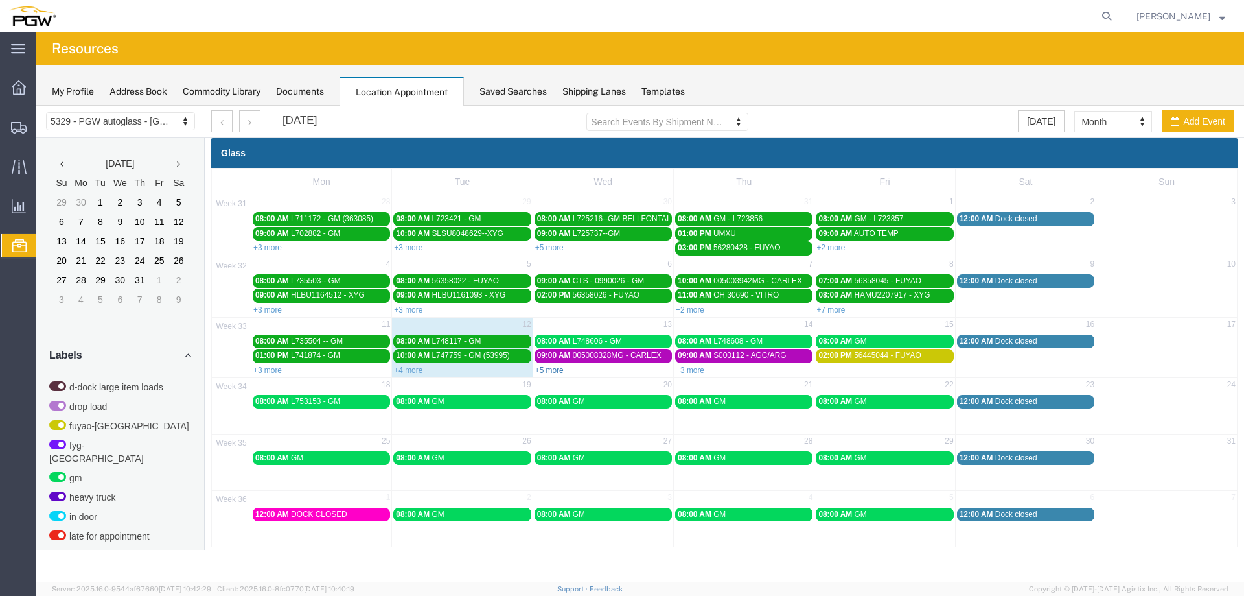
click at [550, 371] on link "+5 more" at bounding box center [549, 369] width 29 height 9
